Goal: Task Accomplishment & Management: Manage account settings

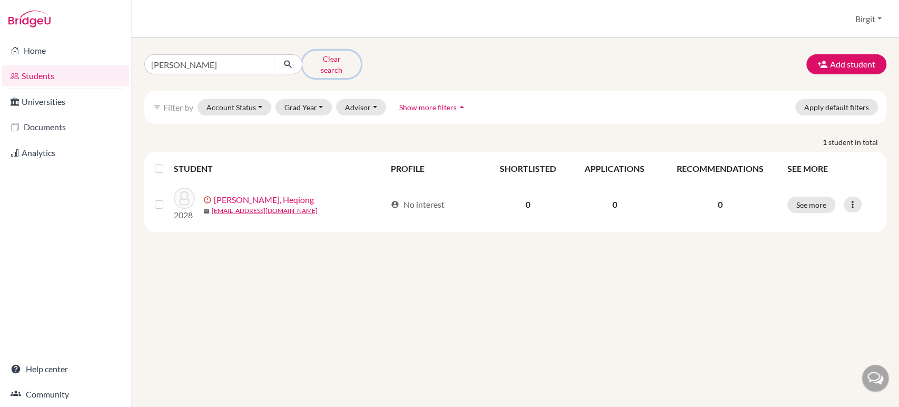
click at [323, 60] on button "Clear search" at bounding box center [331, 64] width 58 height 27
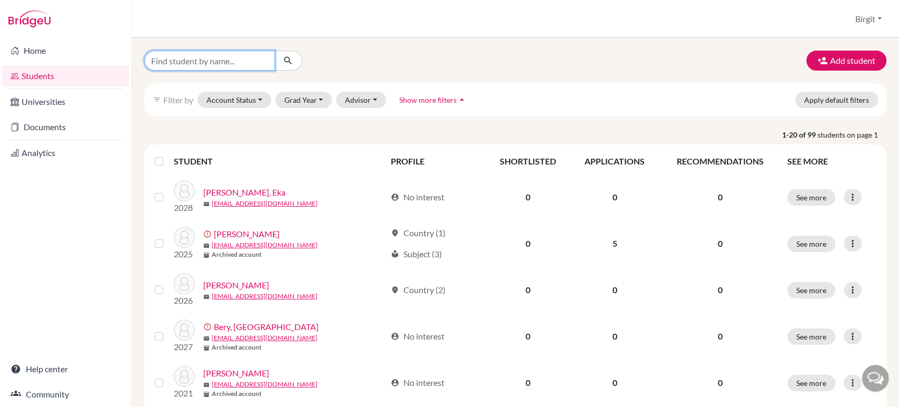
click at [228, 60] on input "Find student by name..." at bounding box center [209, 61] width 131 height 20
type input "darshan"
click at [295, 57] on button "submit" at bounding box center [288, 61] width 28 height 20
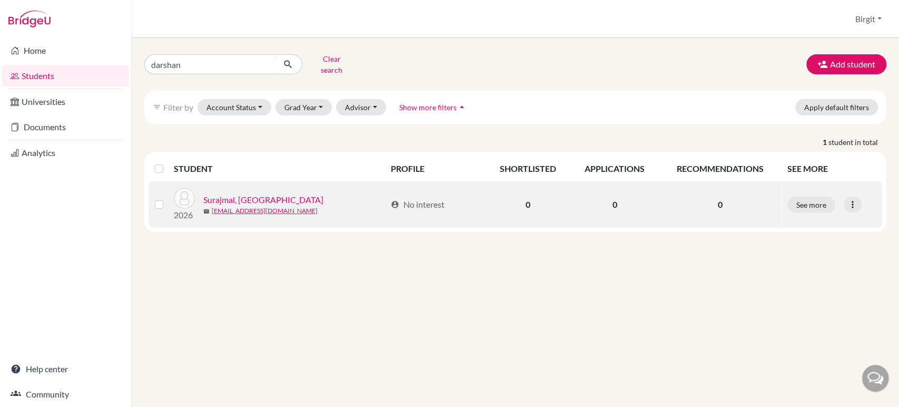
click at [240, 193] on link "Surajmal, [GEOGRAPHIC_DATA]" at bounding box center [263, 199] width 120 height 13
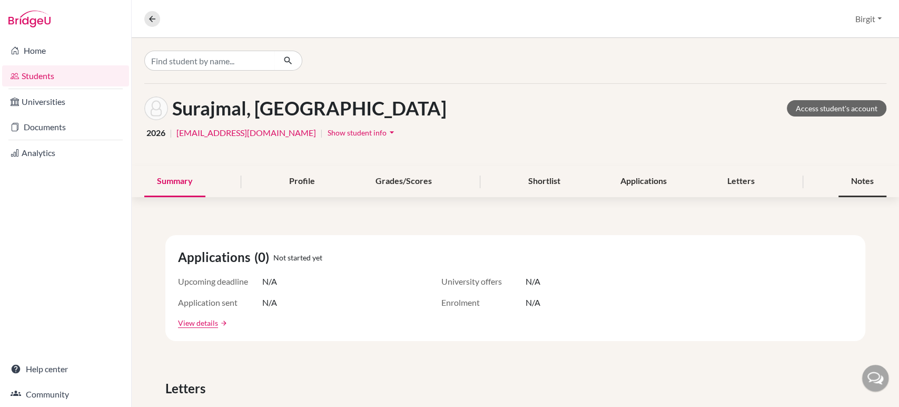
click at [858, 179] on div "Notes" at bounding box center [862, 181] width 48 height 31
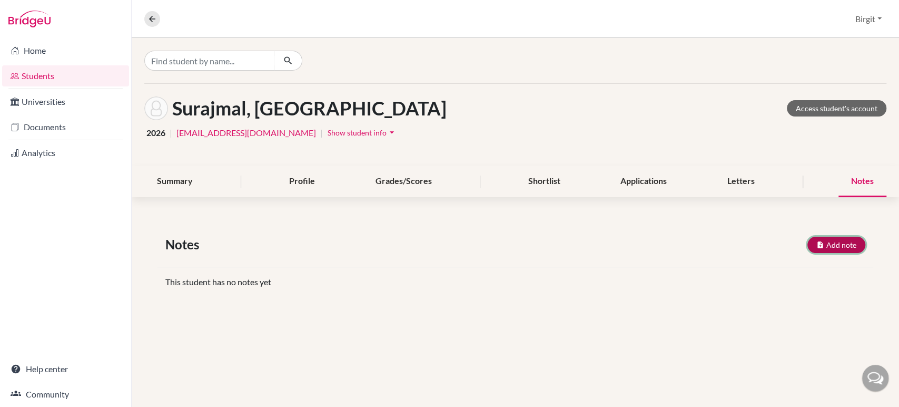
click at [845, 243] on button "Add note" at bounding box center [836, 244] width 58 height 16
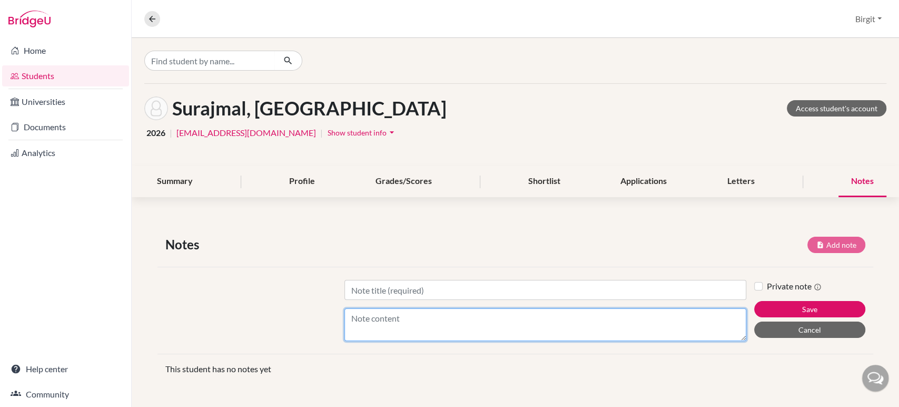
click at [401, 321] on textarea "Content" at bounding box center [545, 324] width 402 height 33
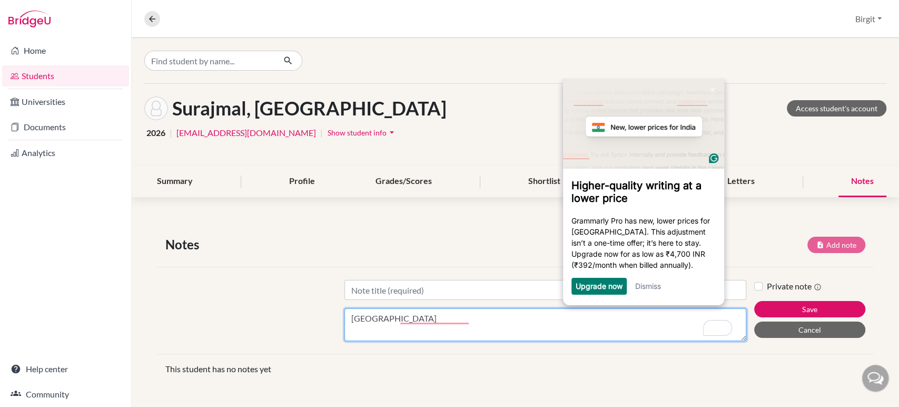
type textarea "[GEOGRAPHIC_DATA]"
